Goal: Navigation & Orientation: Find specific page/section

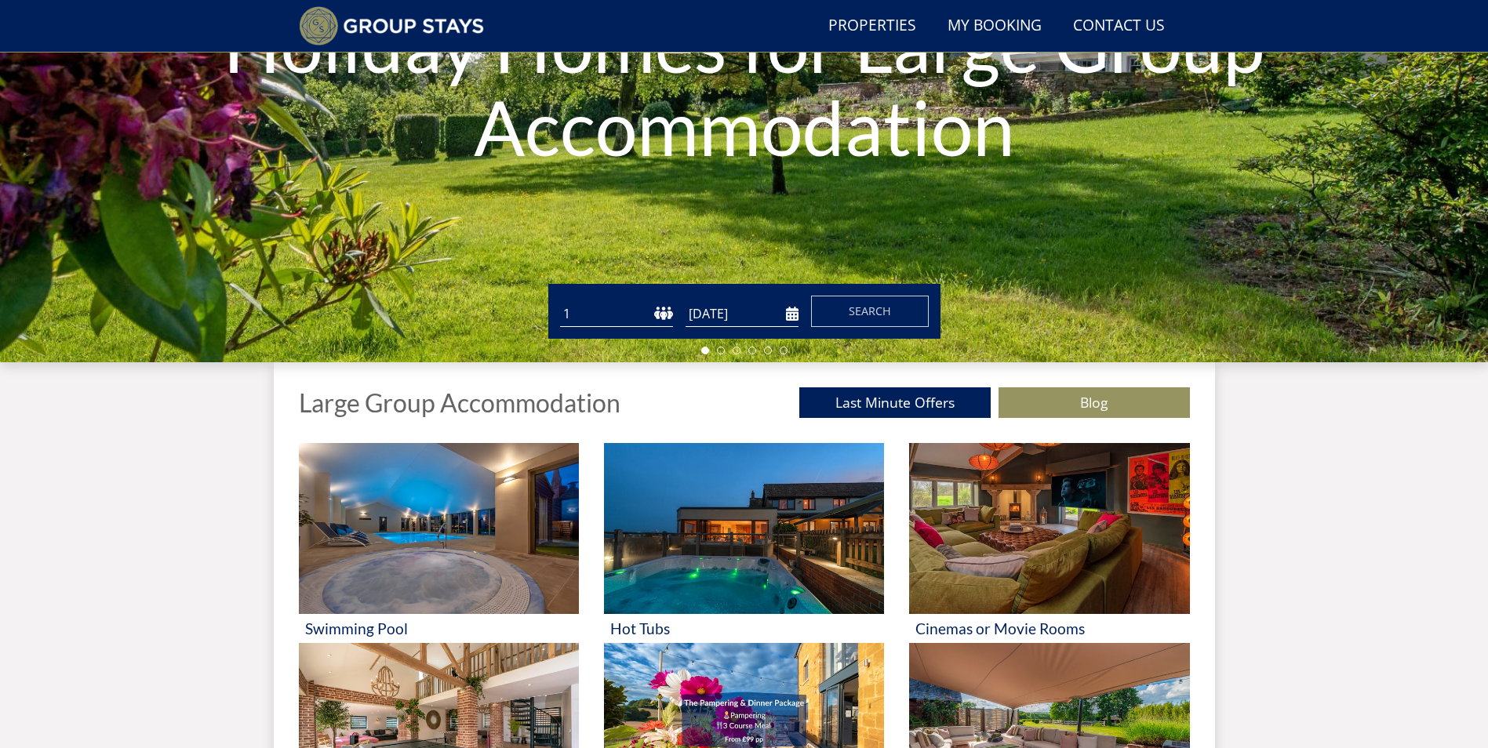
scroll to position [277, 0]
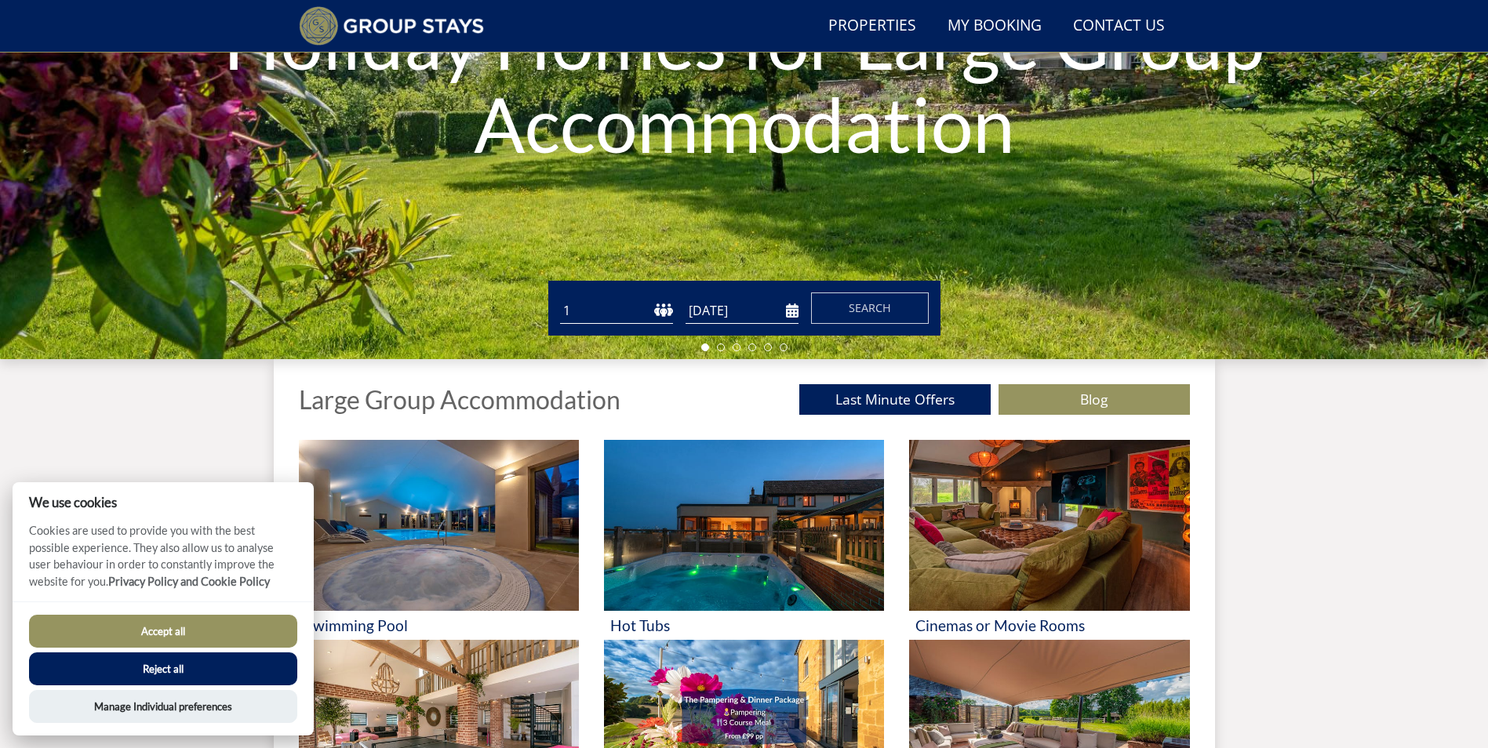
click at [183, 629] on button "Accept all" at bounding box center [163, 631] width 268 height 33
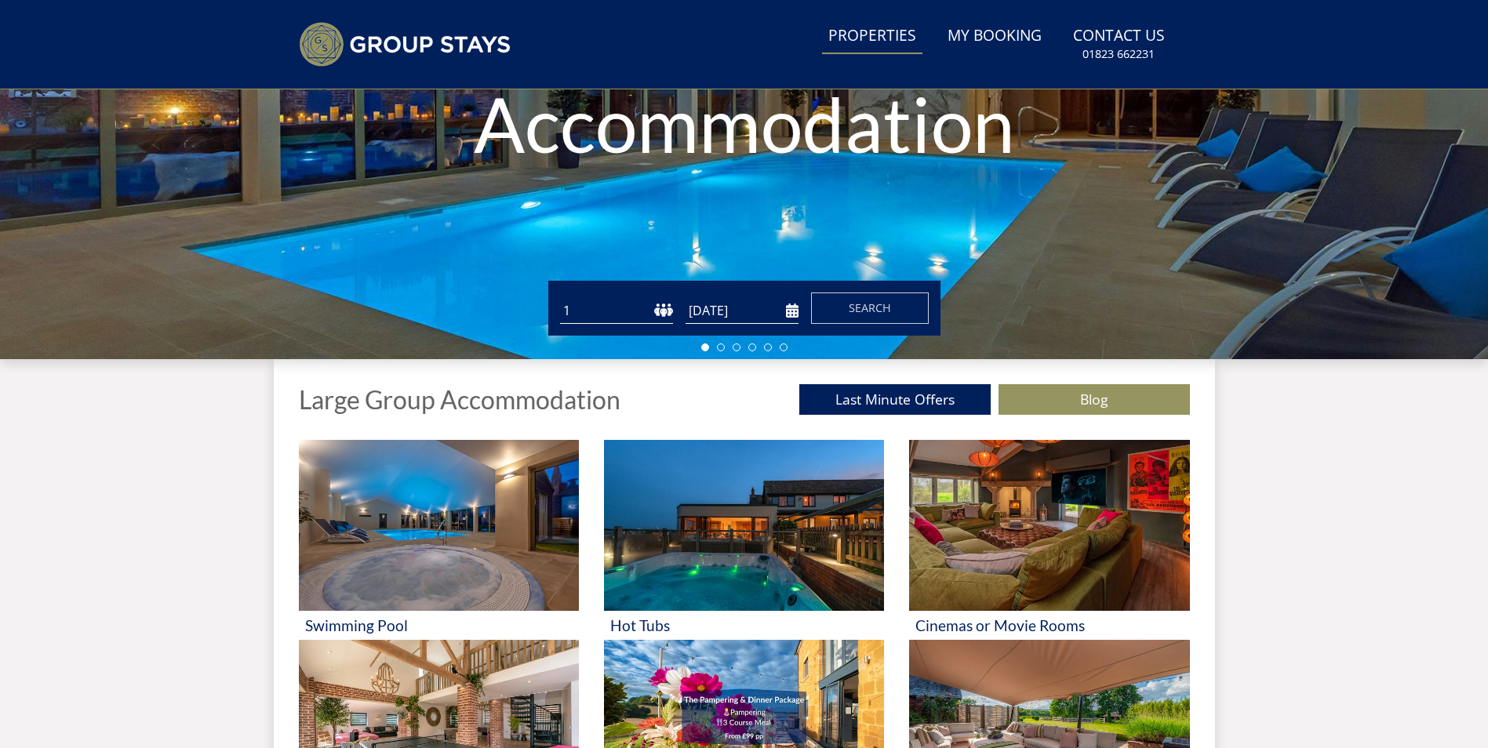
click at [888, 33] on link "Properties" at bounding box center [872, 36] width 100 height 35
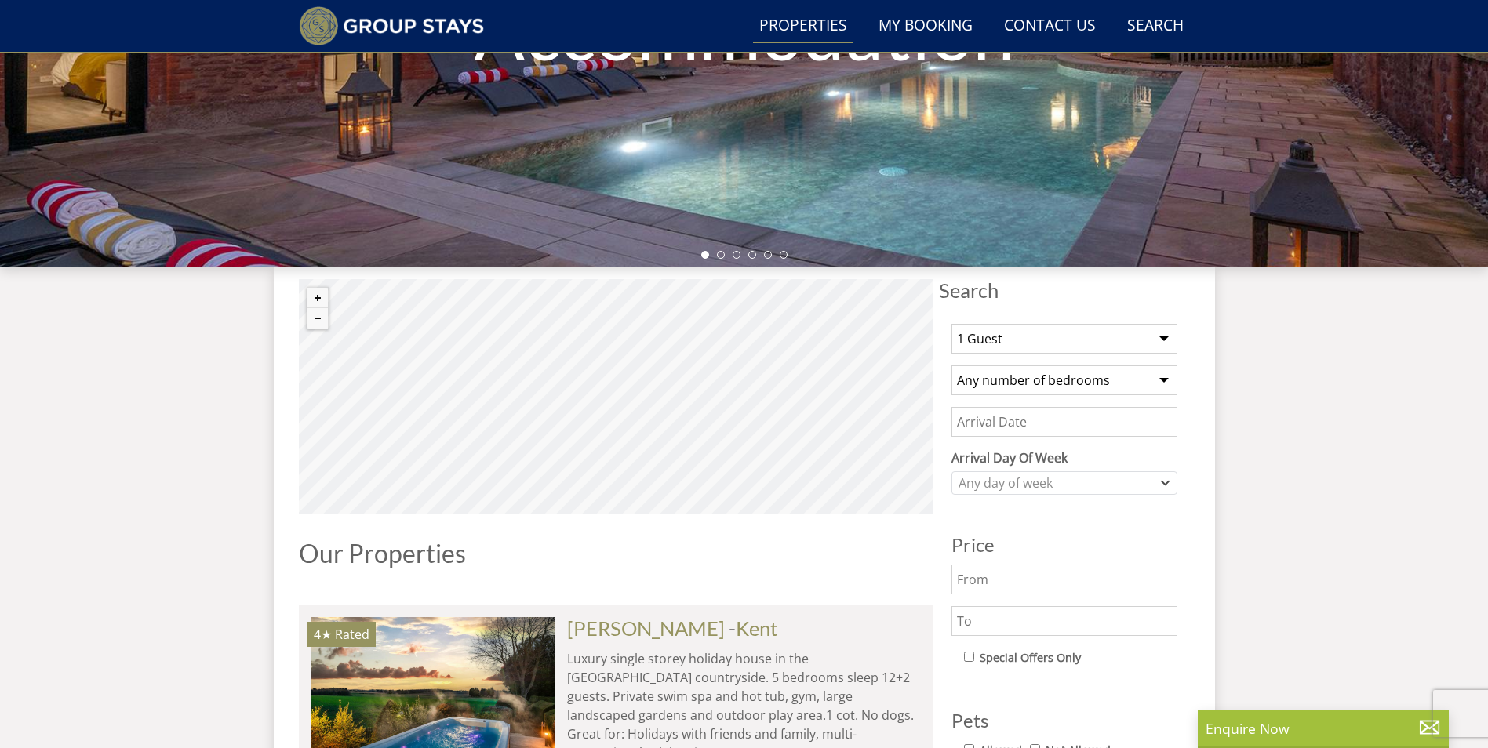
scroll to position [370, 0]
